Goal: Transaction & Acquisition: Purchase product/service

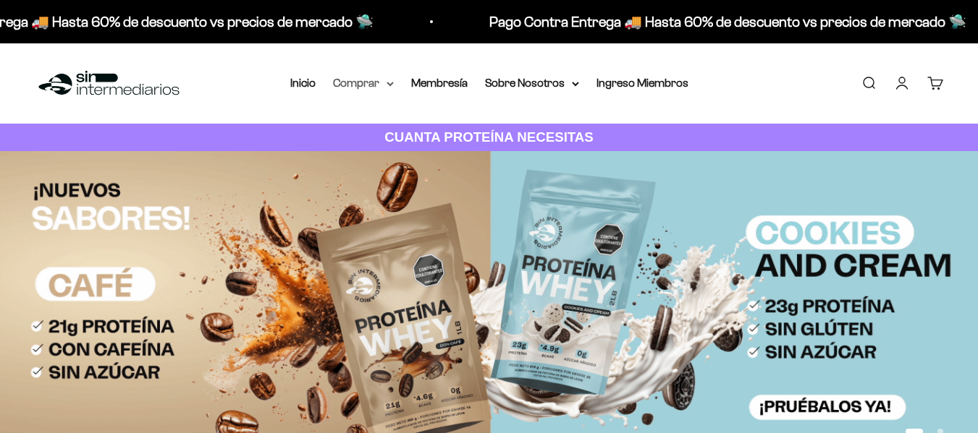
click at [370, 77] on summary "Comprar" at bounding box center [363, 83] width 61 height 19
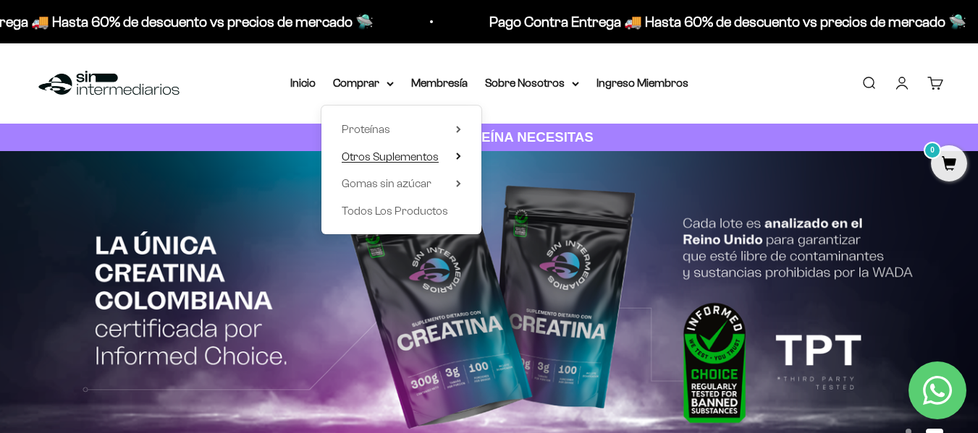
click at [402, 156] on span "Otros Suplementos" at bounding box center [390, 157] width 97 height 12
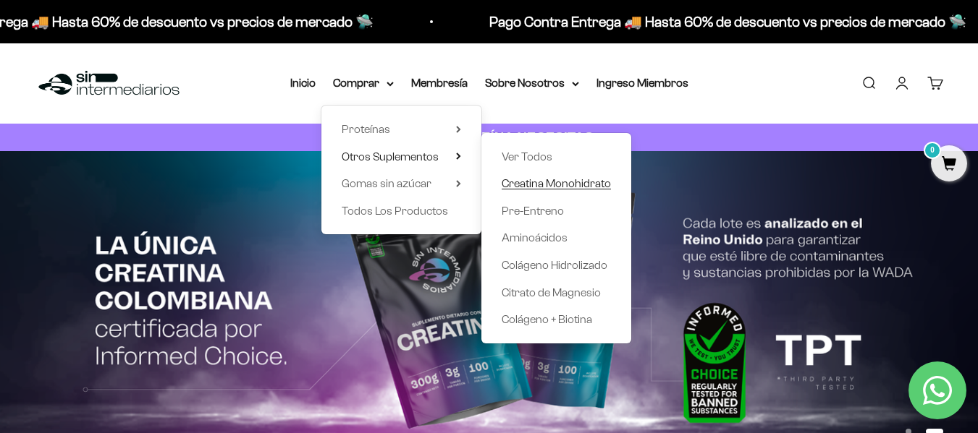
click at [543, 178] on span "Creatina Monohidrato" at bounding box center [555, 183] width 109 height 12
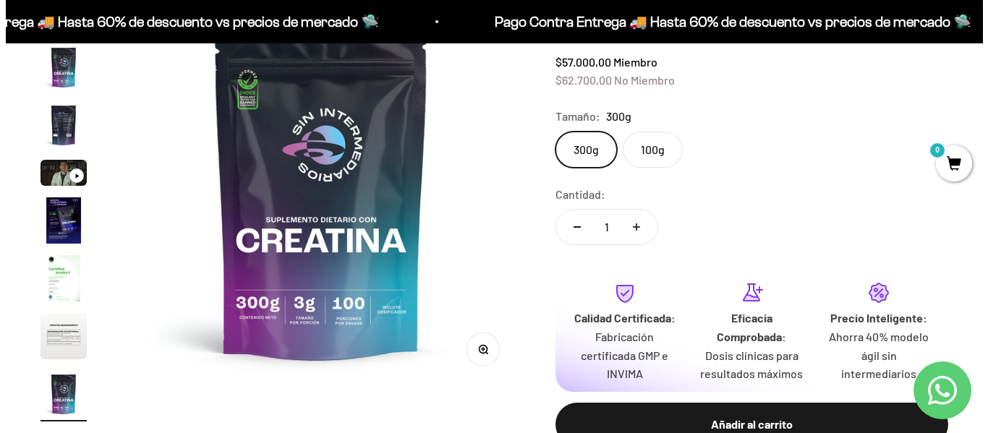
scroll to position [218, 0]
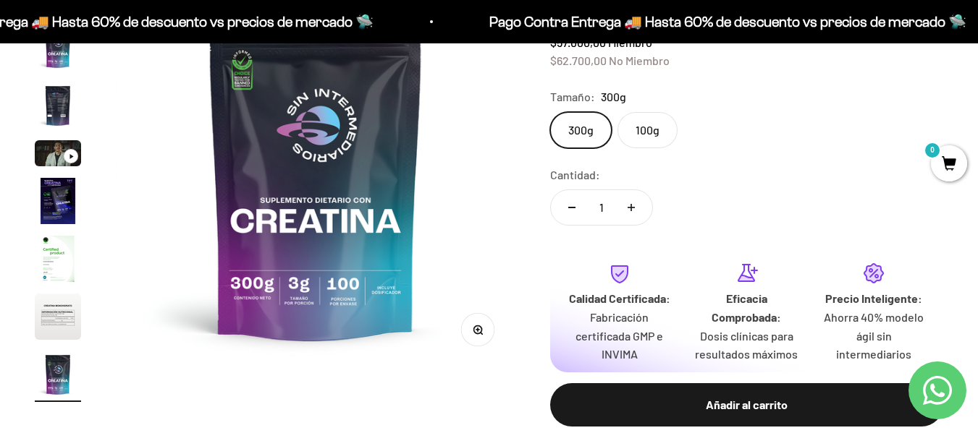
drag, startPoint x: 988, startPoint y: 54, endPoint x: 965, endPoint y: 79, distance: 33.8
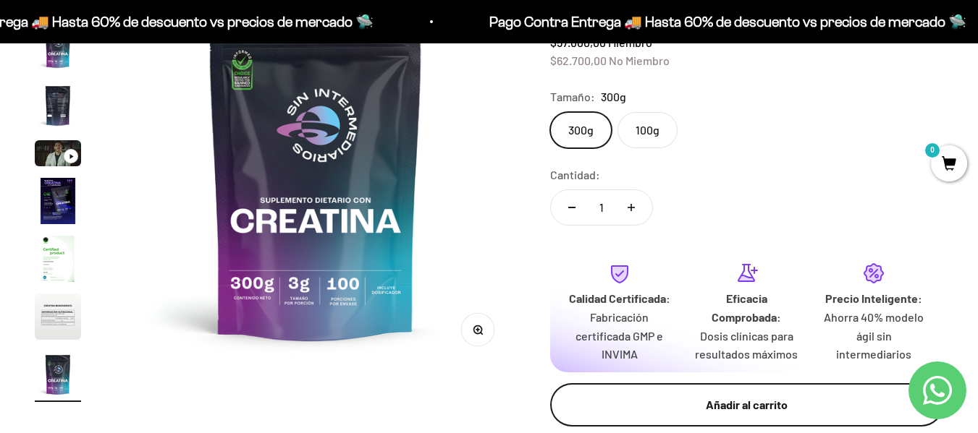
click at [758, 415] on button "Añadir al carrito" at bounding box center [746, 405] width 393 height 43
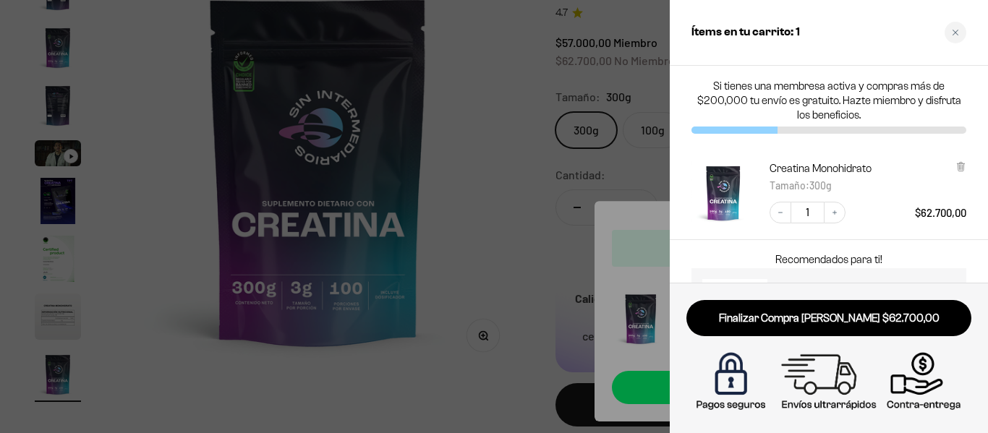
click at [478, 356] on div at bounding box center [494, 216] width 988 height 433
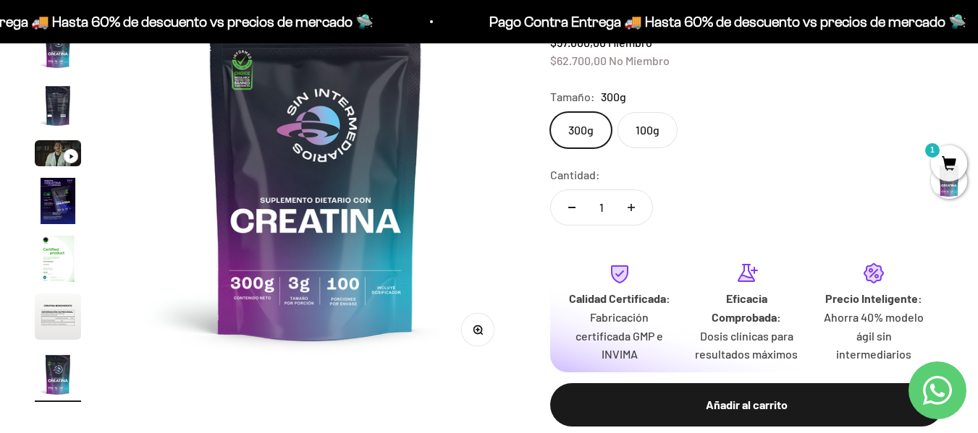
scroll to position [0, 0]
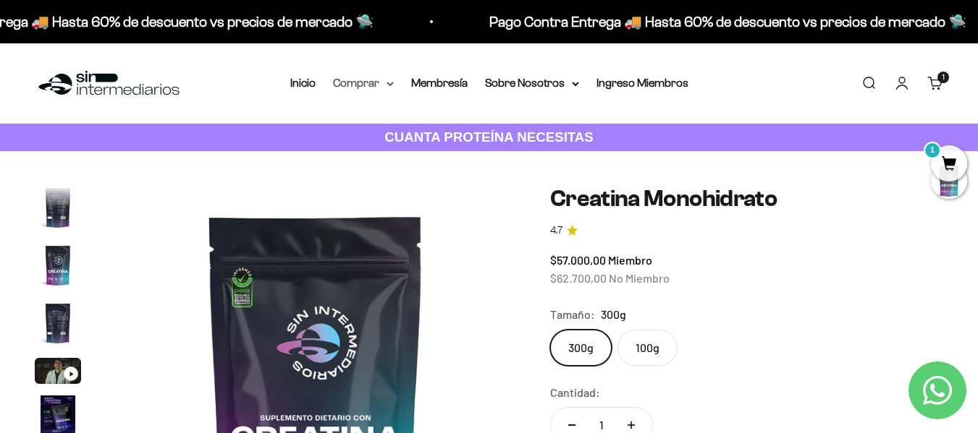
click at [381, 85] on summary "Comprar" at bounding box center [363, 83] width 61 height 19
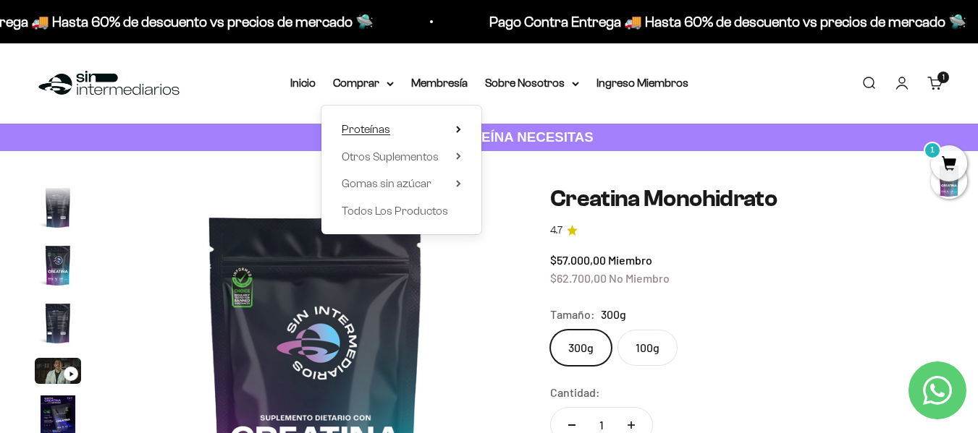
click at [389, 127] on span "Proteínas" at bounding box center [366, 129] width 48 height 19
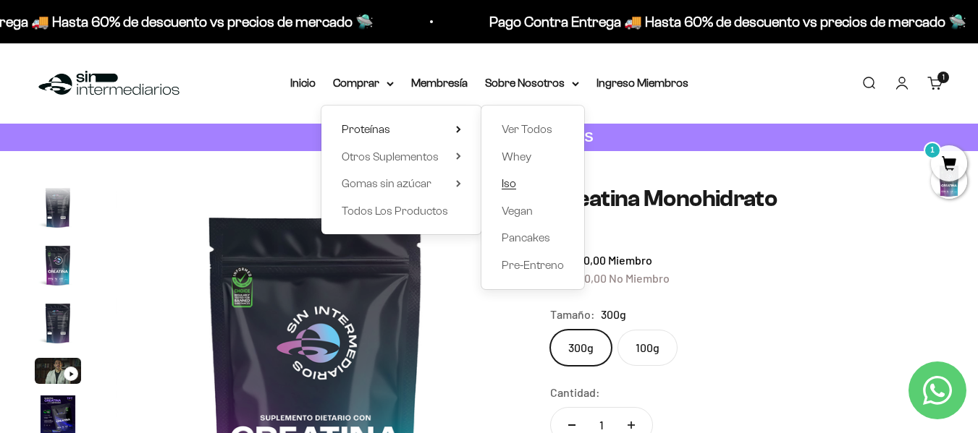
click at [509, 183] on span "Iso" at bounding box center [508, 183] width 14 height 12
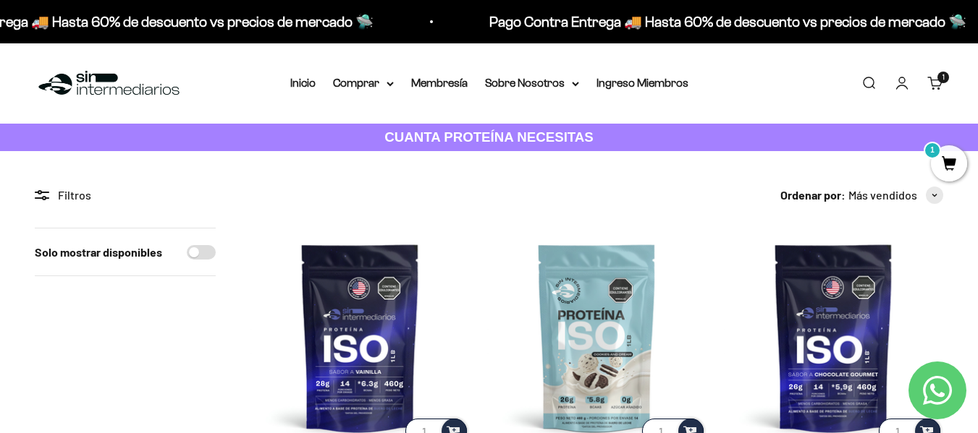
scroll to position [101, 0]
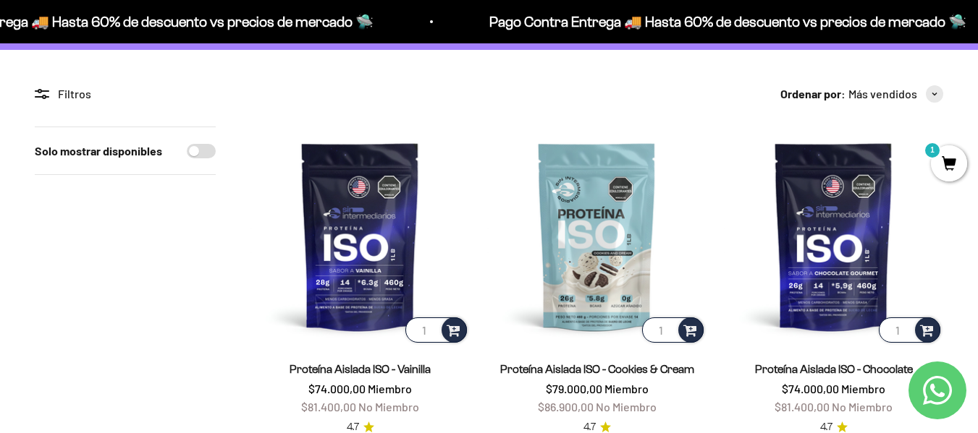
drag, startPoint x: 988, startPoint y: 57, endPoint x: 973, endPoint y: 76, distance: 24.2
